Goal: Information Seeking & Learning: Learn about a topic

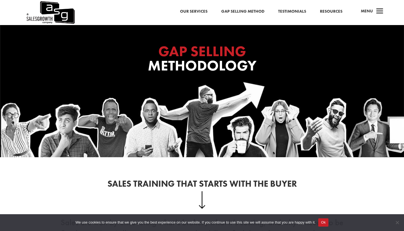
click at [337, 13] on link "Resources" at bounding box center [331, 11] width 23 height 7
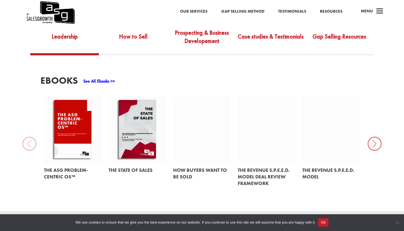
scroll to position [215, 0]
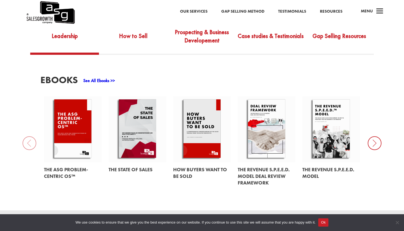
click at [376, 136] on icon at bounding box center [375, 143] width 14 height 14
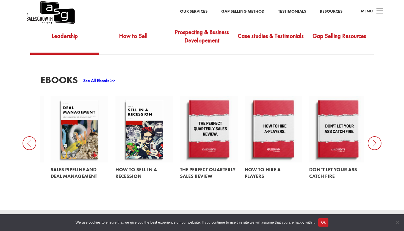
click at [376, 136] on icon at bounding box center [375, 143] width 14 height 14
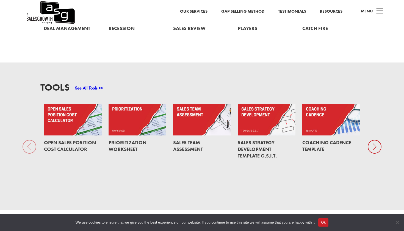
scroll to position [367, 0]
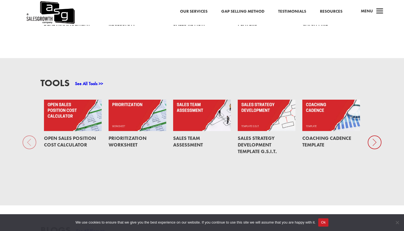
click at [377, 138] on icon at bounding box center [375, 142] width 14 height 14
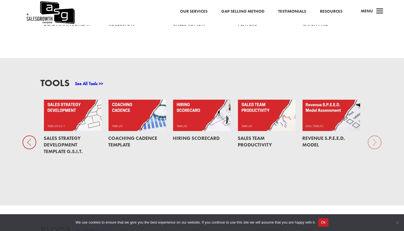
click at [377, 138] on div "Tools See All Tools >> Open Sales Position Cost Calculator Prioritization Works…" at bounding box center [202, 131] width 404 height 147
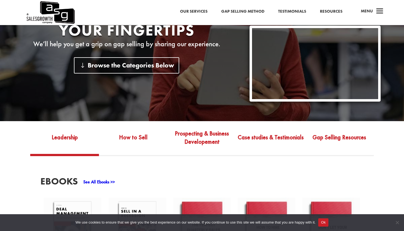
scroll to position [109, 0]
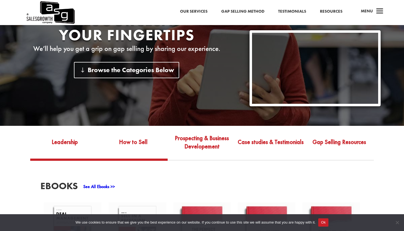
click at [143, 142] on link "How to Sell" at bounding box center [133, 145] width 69 height 25
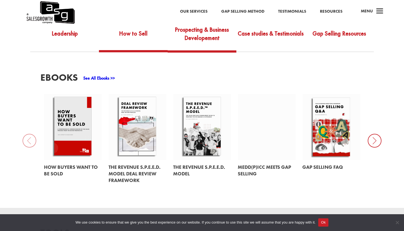
scroll to position [223, 0]
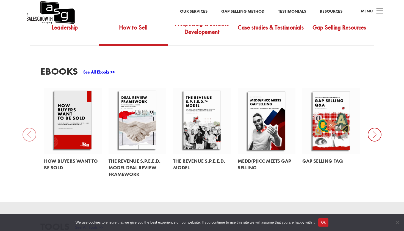
click at [370, 128] on icon at bounding box center [375, 135] width 14 height 14
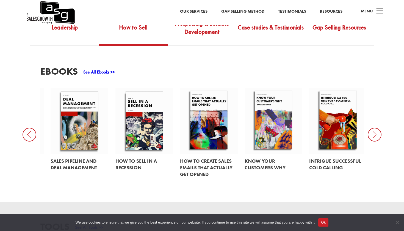
click at [370, 128] on icon at bounding box center [375, 135] width 14 height 14
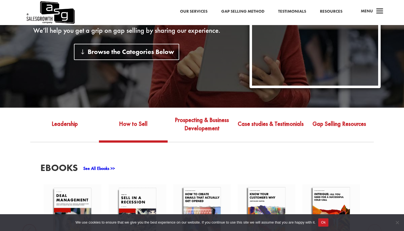
scroll to position [127, 0]
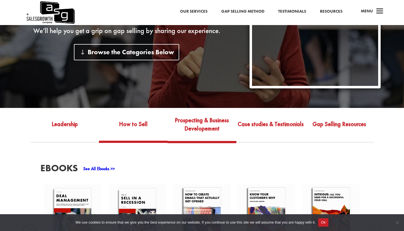
click at [188, 115] on link "Prospecting & Business Developement" at bounding box center [202, 128] width 69 height 26
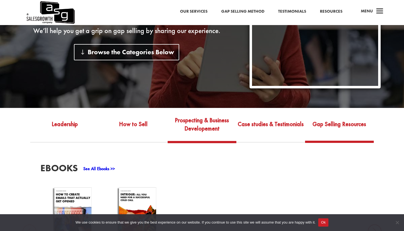
click at [335, 119] on link "Gap Selling Resources" at bounding box center [339, 127] width 69 height 25
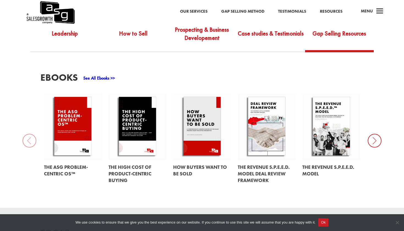
scroll to position [219, 0]
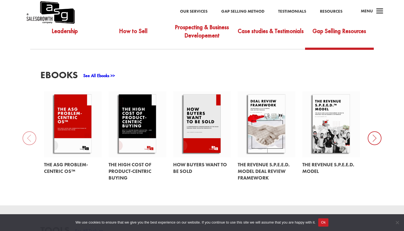
click at [369, 131] on icon at bounding box center [375, 138] width 14 height 14
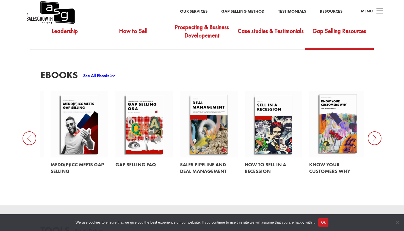
click at [369, 131] on icon at bounding box center [375, 138] width 14 height 14
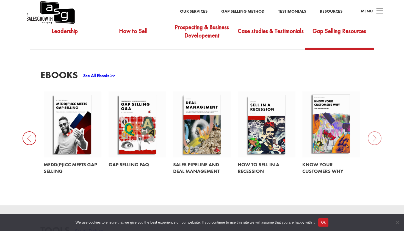
click at [369, 130] on div "EBooks See All Ebooks >> The ASG Problem-Centric OS™ The High Cost of Product-C…" at bounding box center [202, 127] width 404 height 155
click at [60, 17] on img at bounding box center [50, 12] width 49 height 25
